Goal: Transaction & Acquisition: Obtain resource

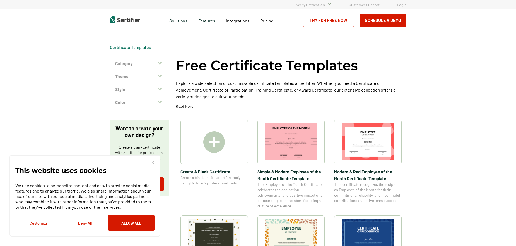
click at [153, 163] on img at bounding box center [152, 162] width 3 height 3
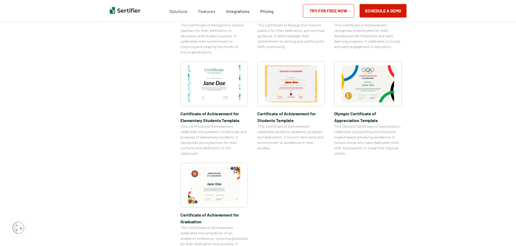
scroll to position [432, 0]
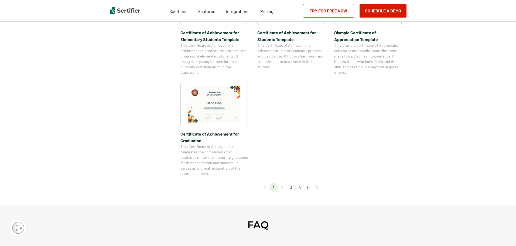
click at [317, 186] on button "Go to next page" at bounding box center [317, 187] width 9 height 9
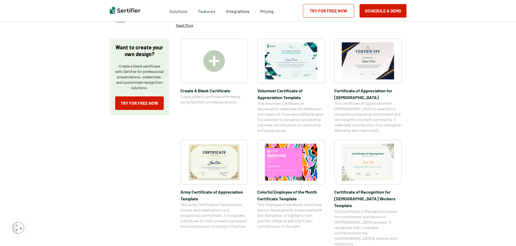
scroll to position [0, 0]
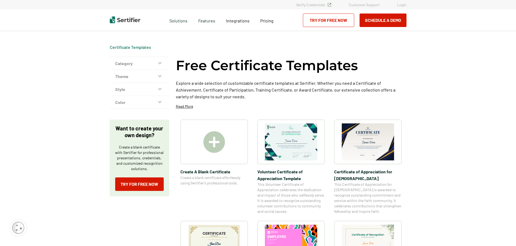
click at [211, 143] on img at bounding box center [215, 142] width 22 height 22
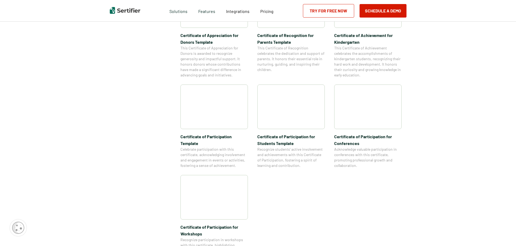
scroll to position [432, 0]
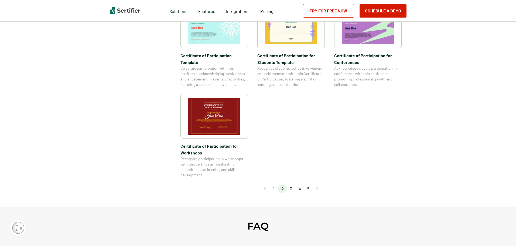
click at [293, 184] on li "3" at bounding box center [291, 188] width 9 height 9
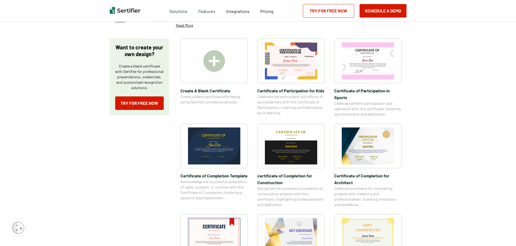
scroll to position [135, 0]
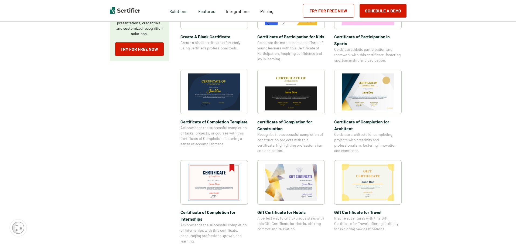
click at [223, 176] on img at bounding box center [214, 182] width 52 height 37
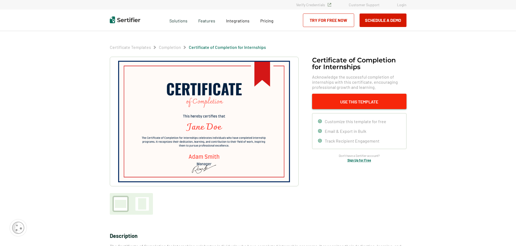
click at [360, 100] on button "Use This Template" at bounding box center [359, 101] width 94 height 15
click at [338, 19] on link "Try for Free Now" at bounding box center [328, 19] width 51 height 13
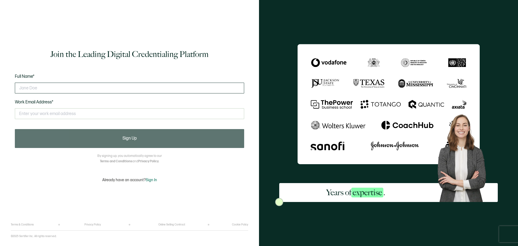
click at [107, 89] on input "text" at bounding box center [129, 88] width 229 height 11
type input "Carrie Treadway"
click at [62, 114] on input "text" at bounding box center [129, 113] width 229 height 11
type input "carrie.treadway@uc.k12.in.us"
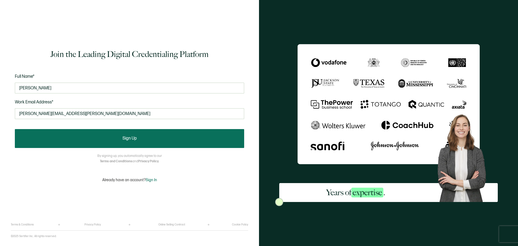
click at [117, 143] on button "Sign Up" at bounding box center [129, 138] width 229 height 19
